Goal: Information Seeking & Learning: Learn about a topic

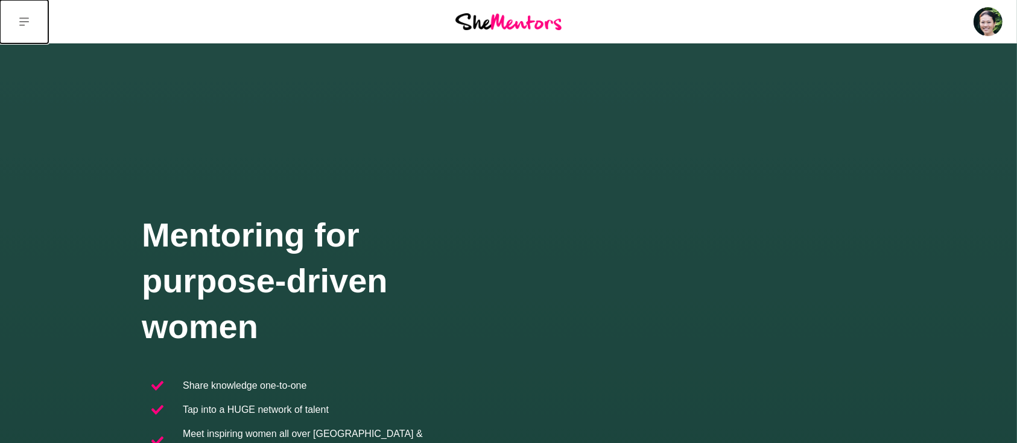
click at [19, 23] on button at bounding box center [24, 21] width 48 height 43
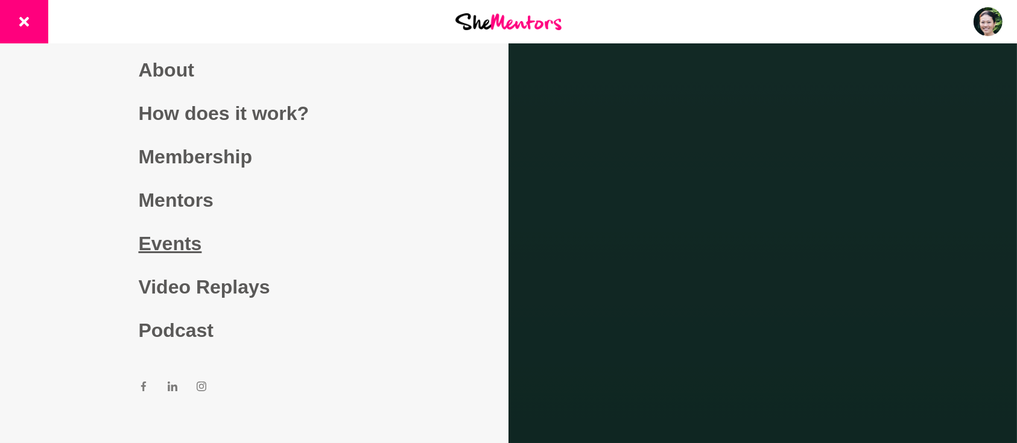
click at [165, 249] on link "Events" at bounding box center [255, 243] width 232 height 43
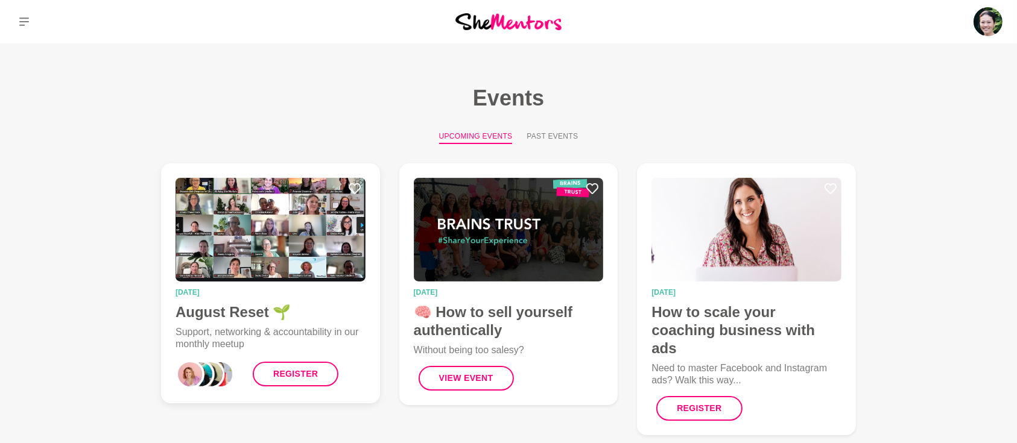
click at [273, 244] on img at bounding box center [270, 230] width 190 height 104
click at [497, 250] on img at bounding box center [509, 230] width 190 height 104
click at [739, 308] on h4 "How to scale your coaching business with ads" at bounding box center [746, 330] width 190 height 54
click at [491, 225] on img at bounding box center [509, 230] width 190 height 104
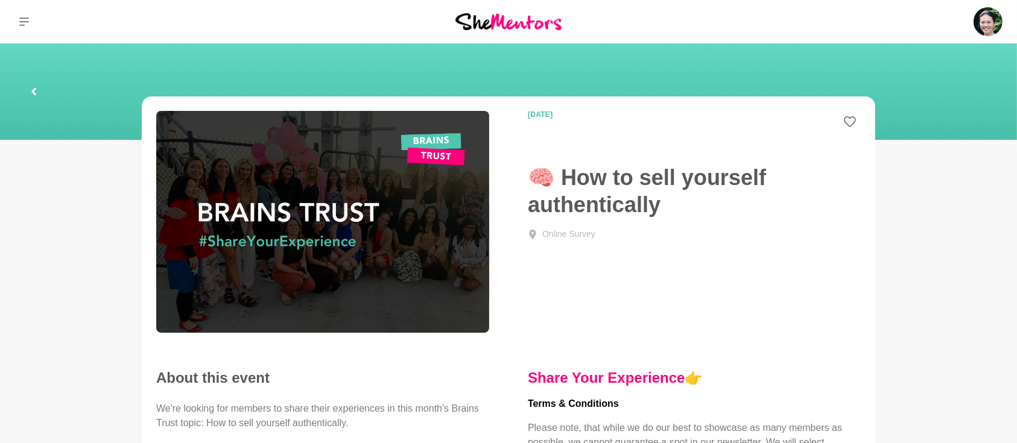
click at [344, 55] on section at bounding box center [508, 91] width 1017 height 96
